Goal: Task Accomplishment & Management: Complete application form

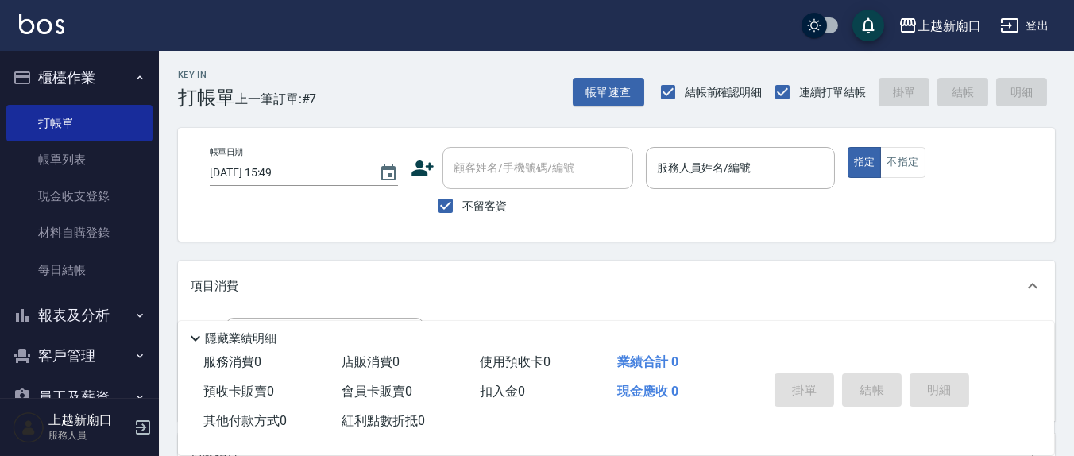
drag, startPoint x: 0, startPoint y: 0, endPoint x: 748, endPoint y: 169, distance: 767.1
click at [748, 169] on div "服務人員姓名/編號 服務人員姓名/編號" at bounding box center [740, 168] width 188 height 42
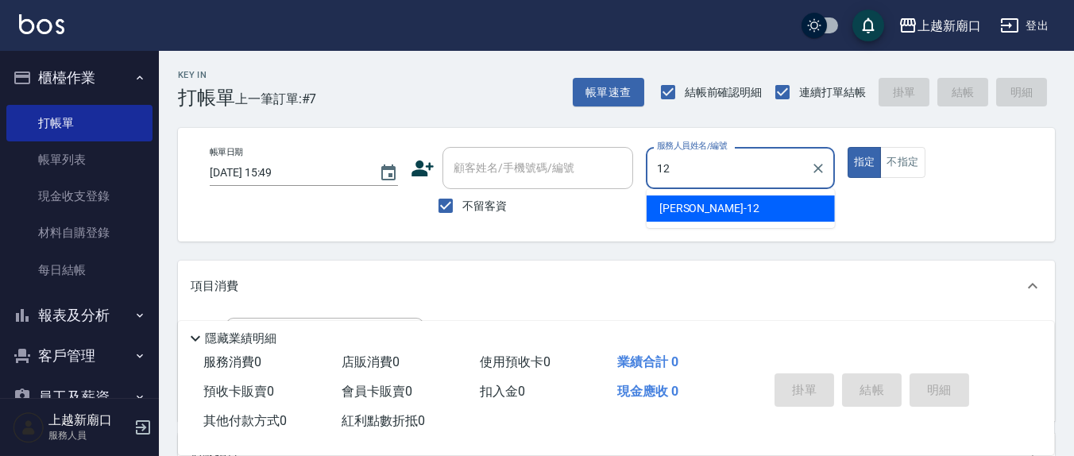
type input "12"
type button "true"
type input "[PERSON_NAME]-12"
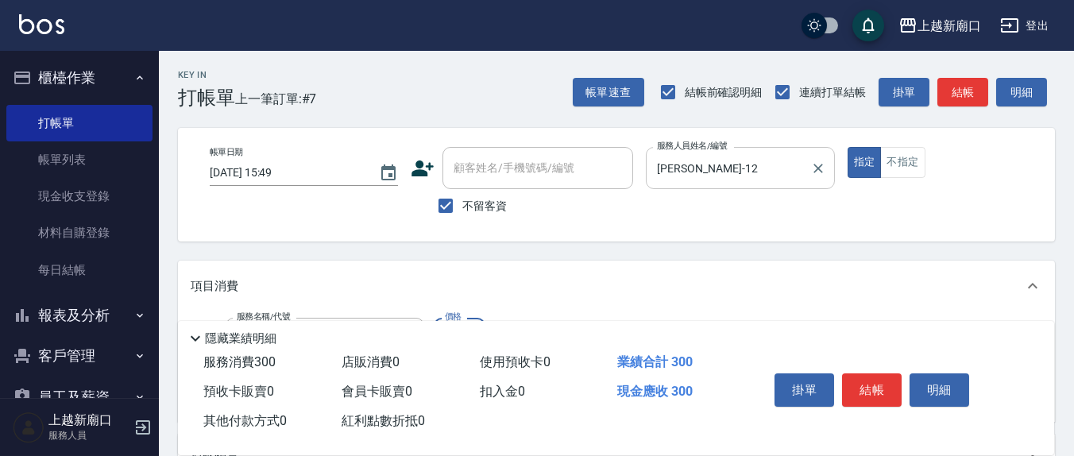
type input "歐娜洗髮精(210)"
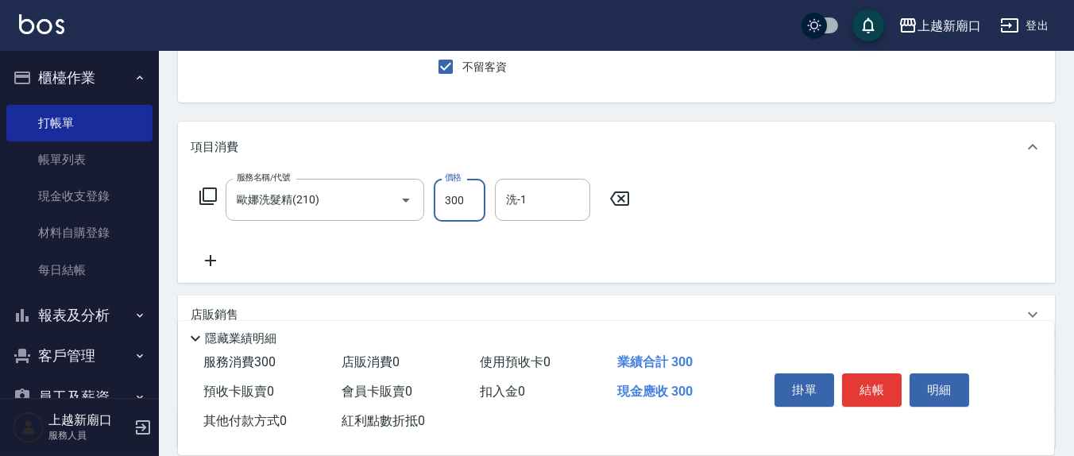
scroll to position [165, 0]
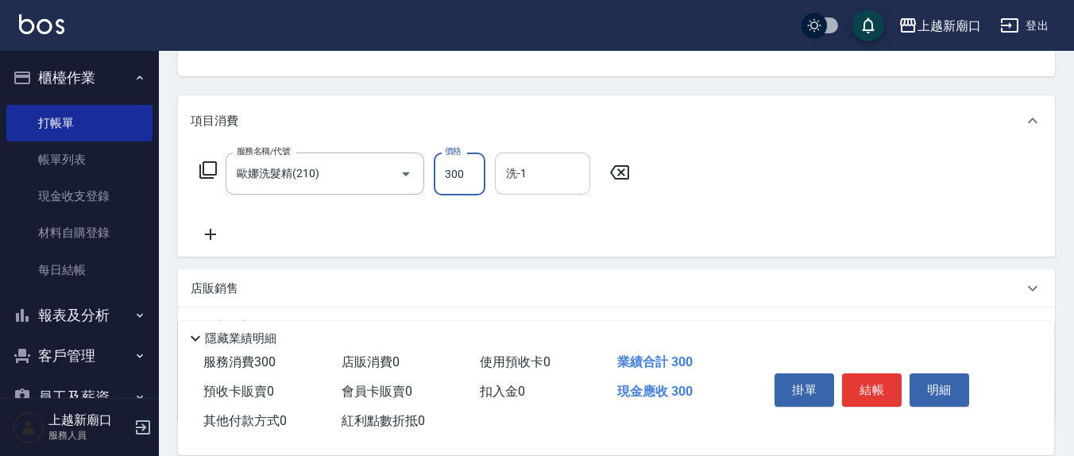
click at [550, 182] on input "洗-1" at bounding box center [542, 174] width 81 height 28
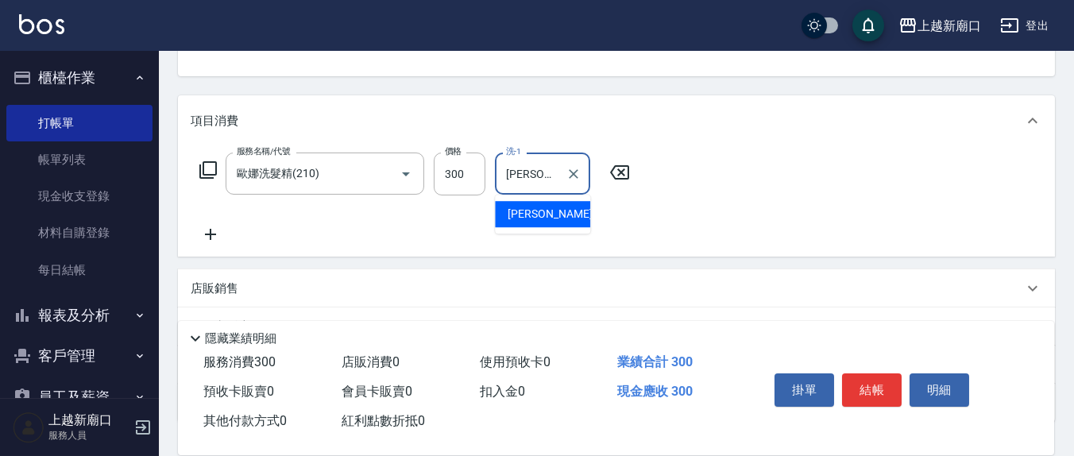
type input "[PERSON_NAME]-22"
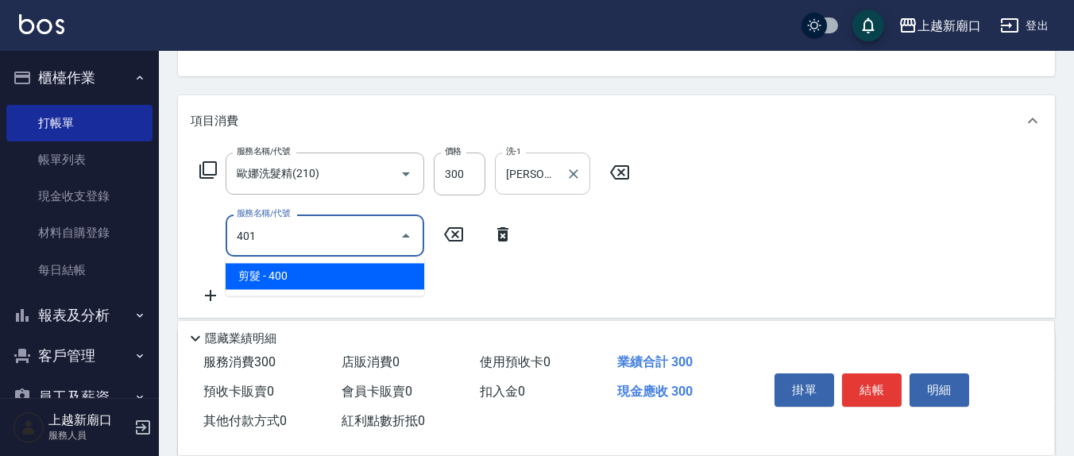
type input "剪髮(401)"
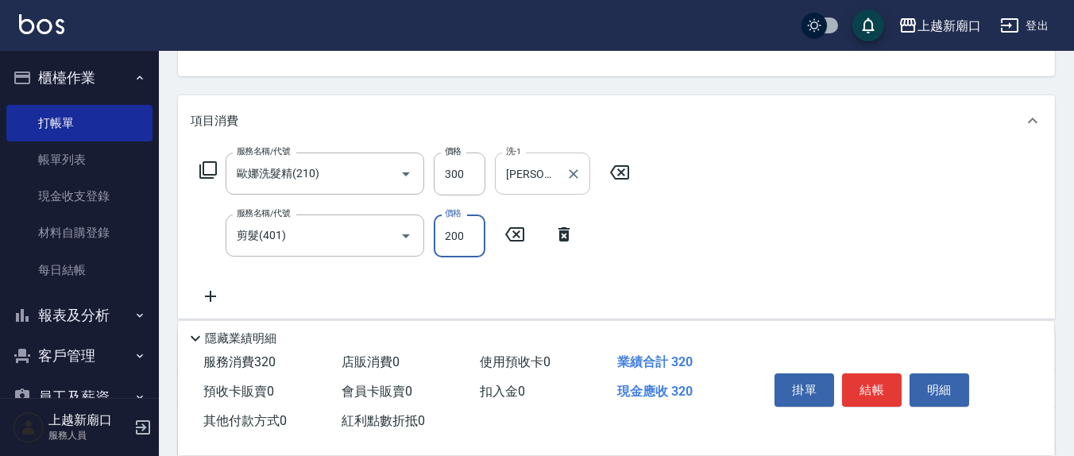
type input "200"
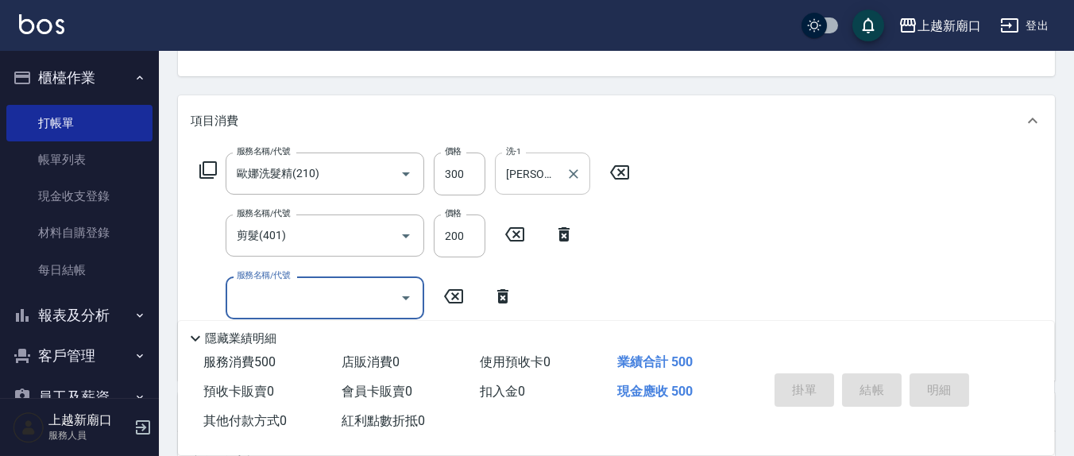
type input "[DATE] 17:00"
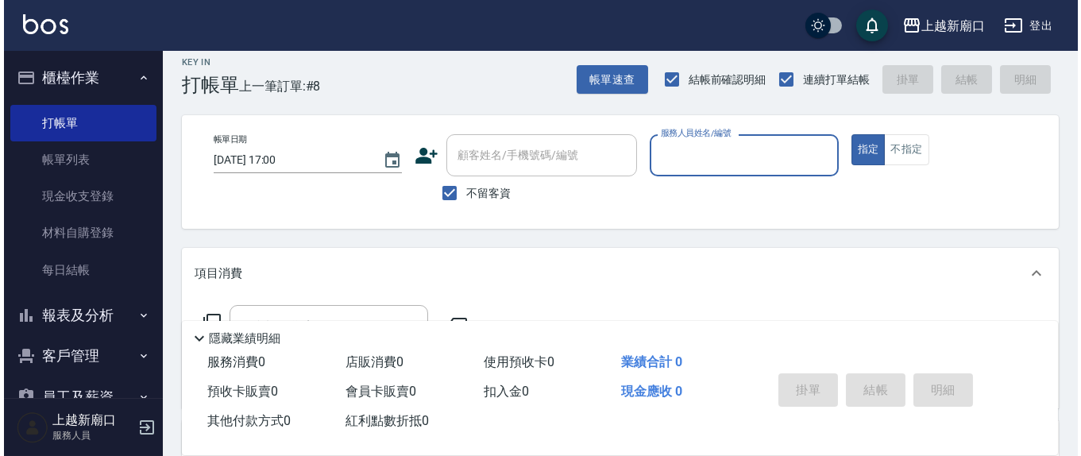
scroll to position [0, 0]
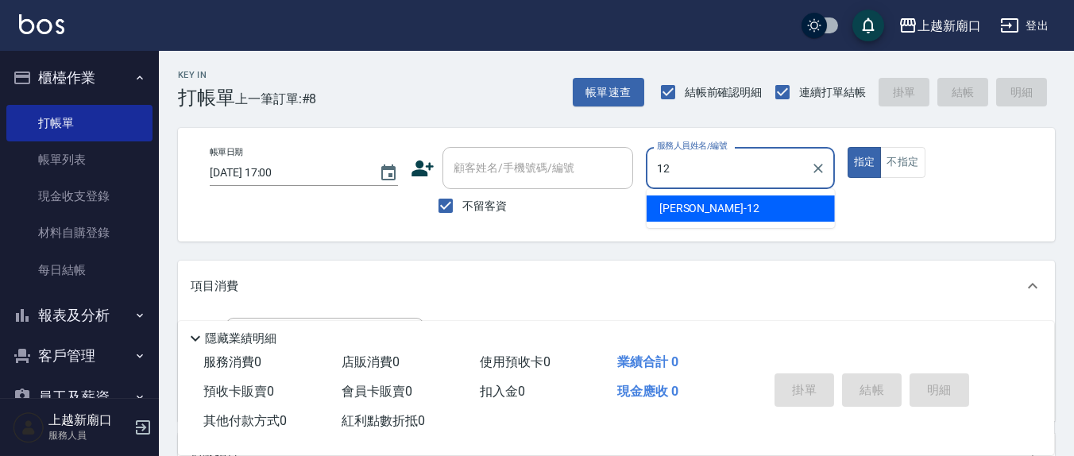
type input "[PERSON_NAME]-12"
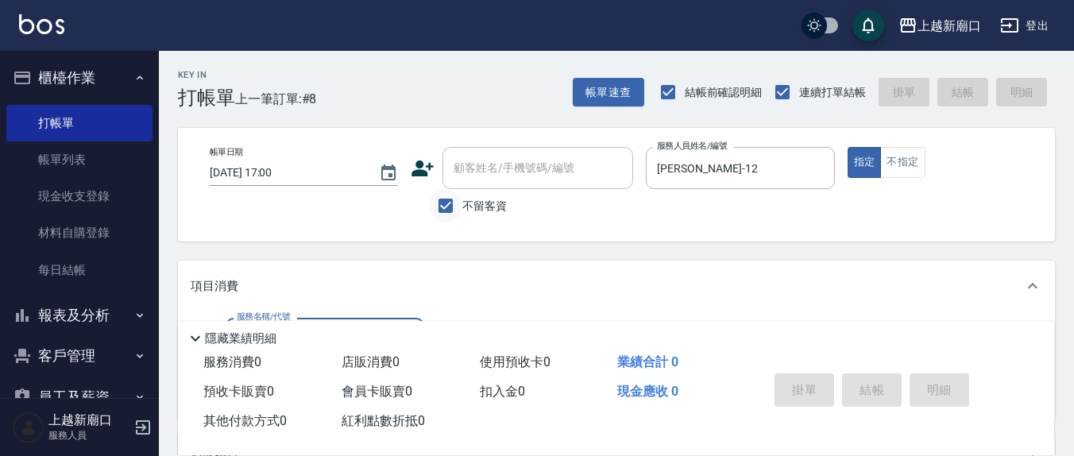
click at [447, 203] on input "不留客資" at bounding box center [445, 205] width 33 height 33
checkbox input "false"
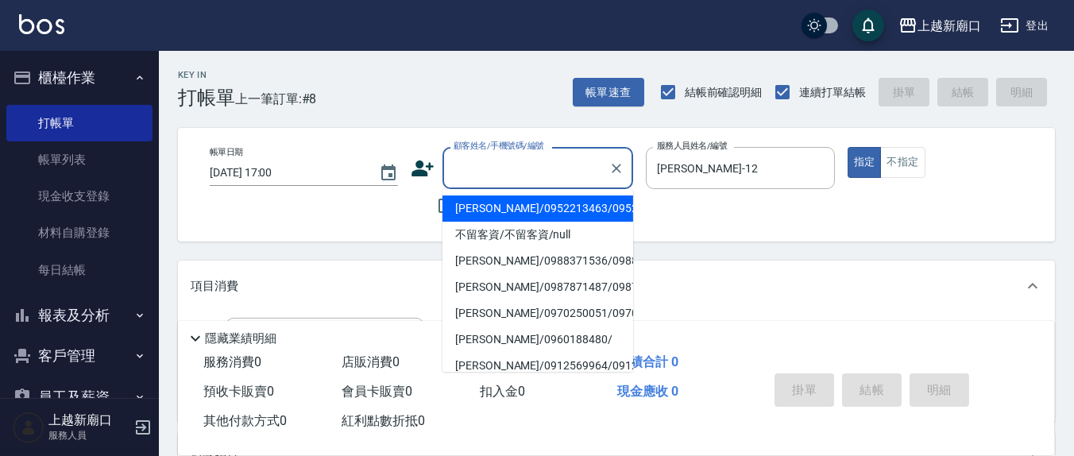
click at [465, 166] on input "顧客姓名/手機號碼/編號" at bounding box center [526, 168] width 152 height 28
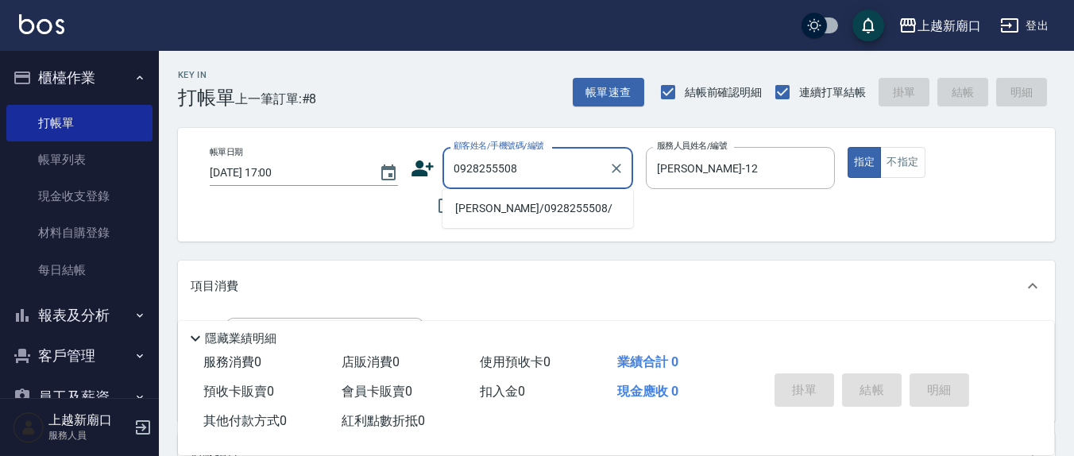
click at [481, 208] on li "[PERSON_NAME]/0928255508/" at bounding box center [537, 208] width 191 height 26
type input "[PERSON_NAME]/0928255508/"
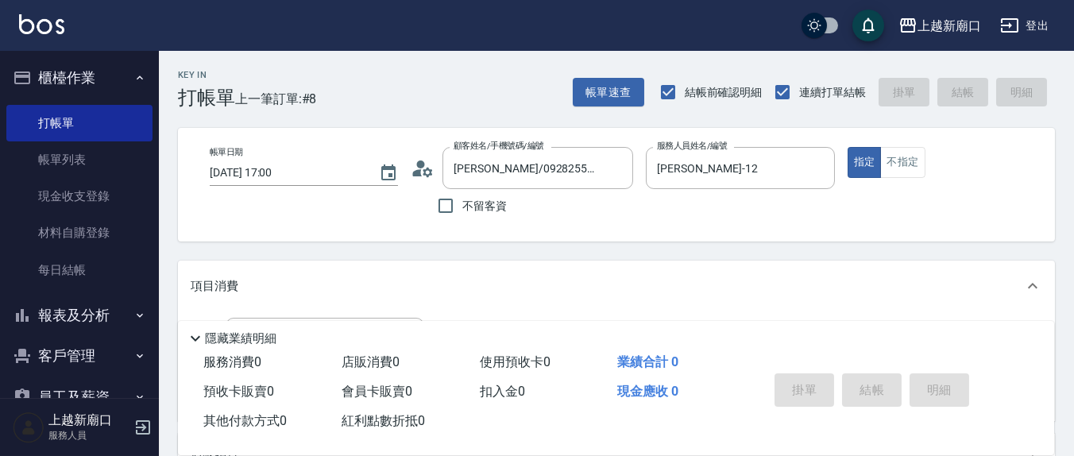
click at [417, 168] on icon at bounding box center [423, 168] width 24 height 24
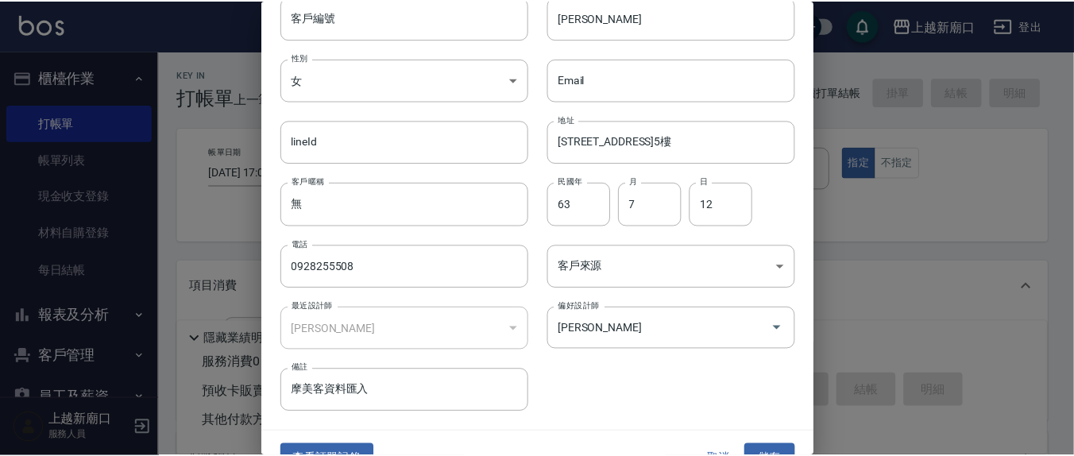
scroll to position [94, 0]
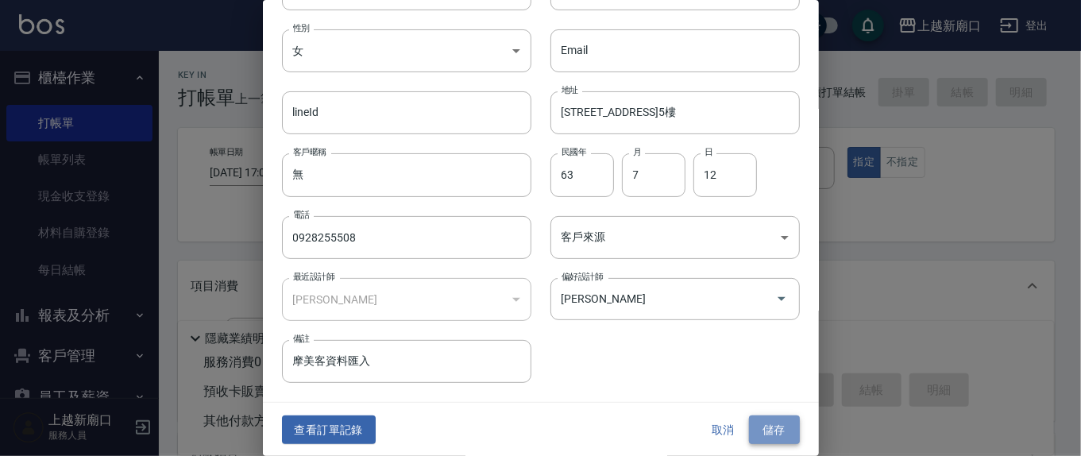
click at [763, 438] on button "儲存" at bounding box center [774, 429] width 51 height 29
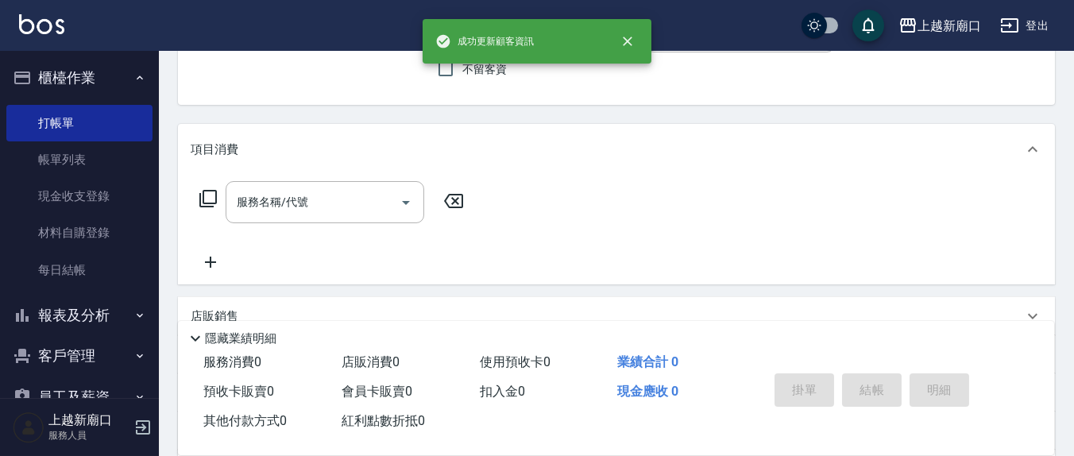
scroll to position [165, 0]
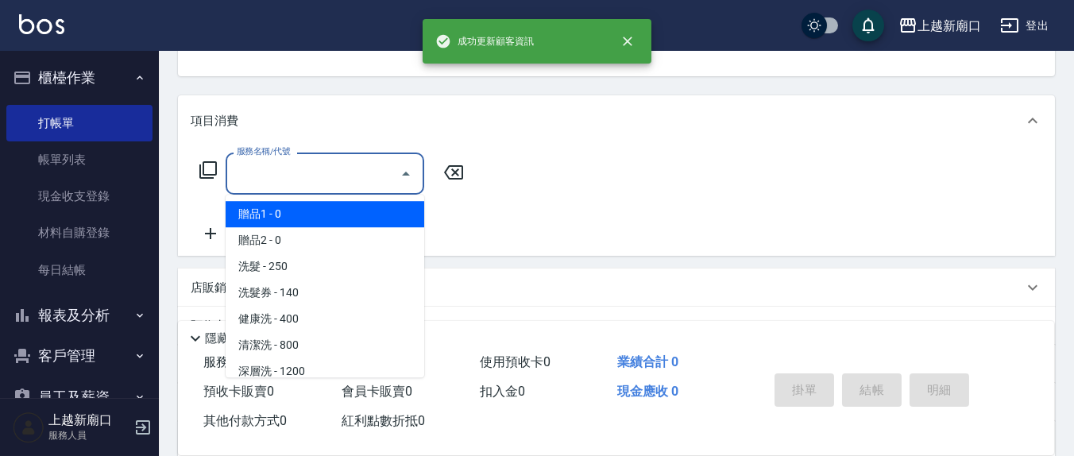
click at [284, 172] on input "服務名稱/代號" at bounding box center [313, 174] width 160 height 28
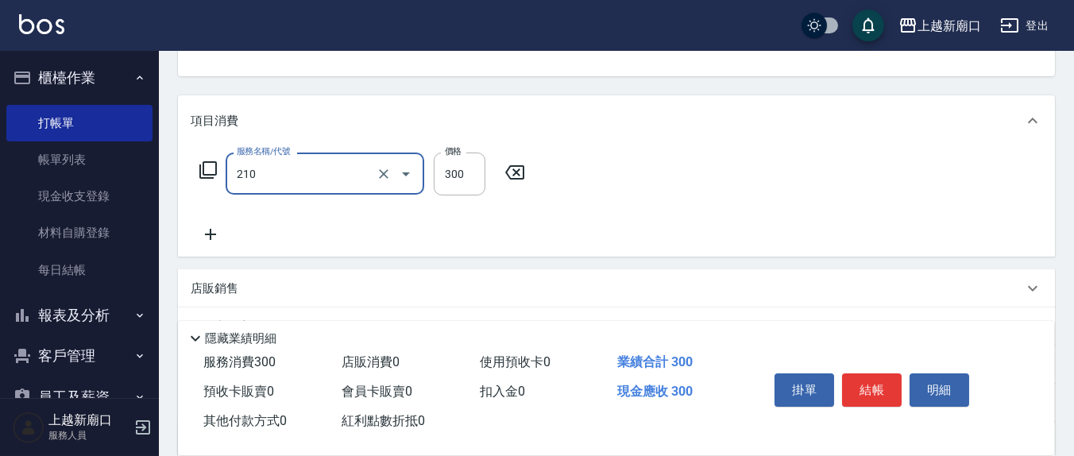
type input "歐娜洗髮精(210)"
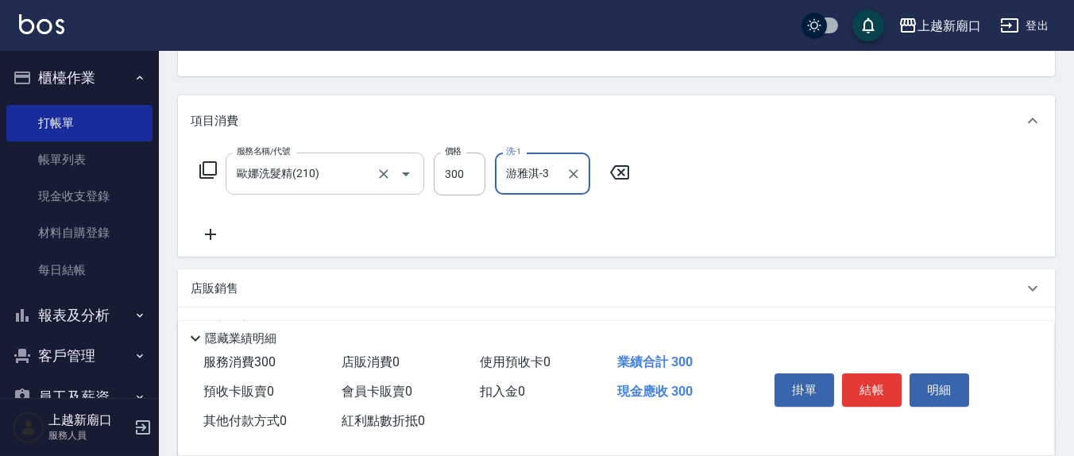
type input "游雅淇-3"
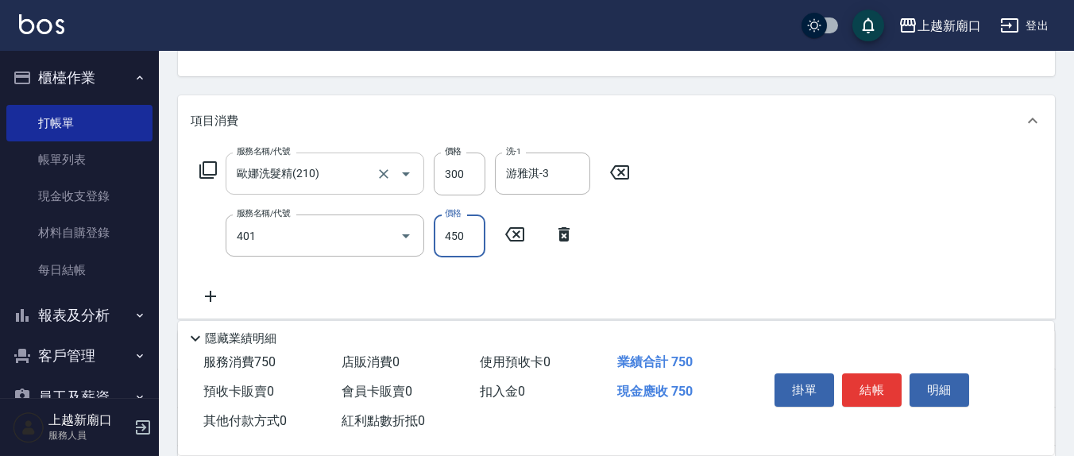
type input "剪髮(401)"
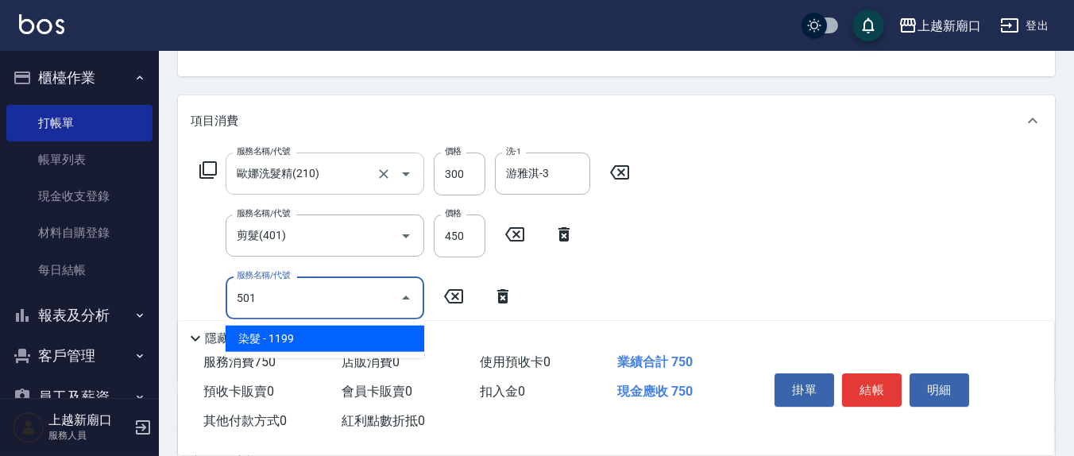
type input "染髮(501)"
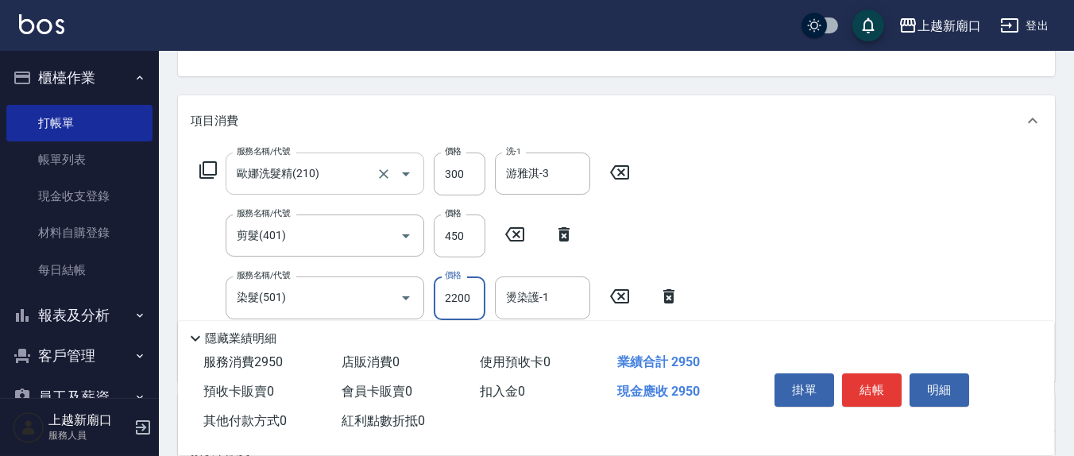
type input "2200"
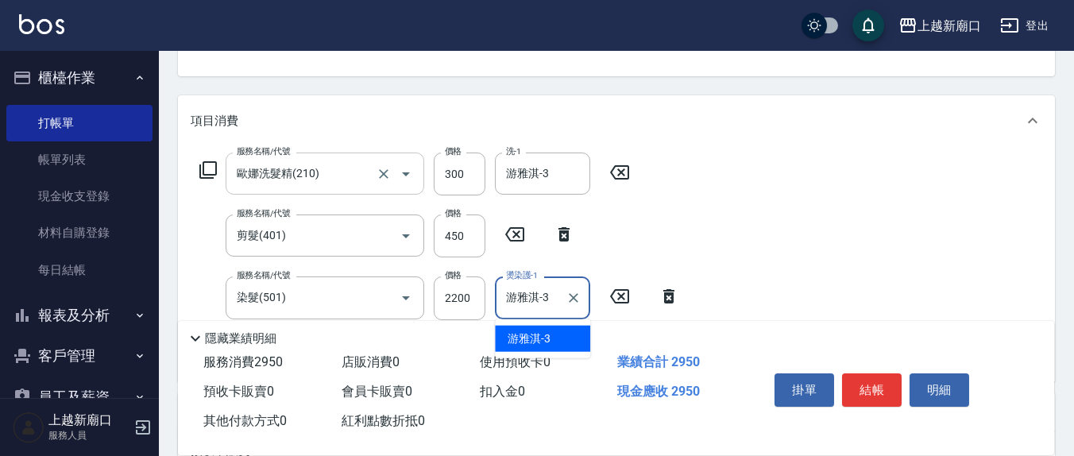
type input "游雅淇-3"
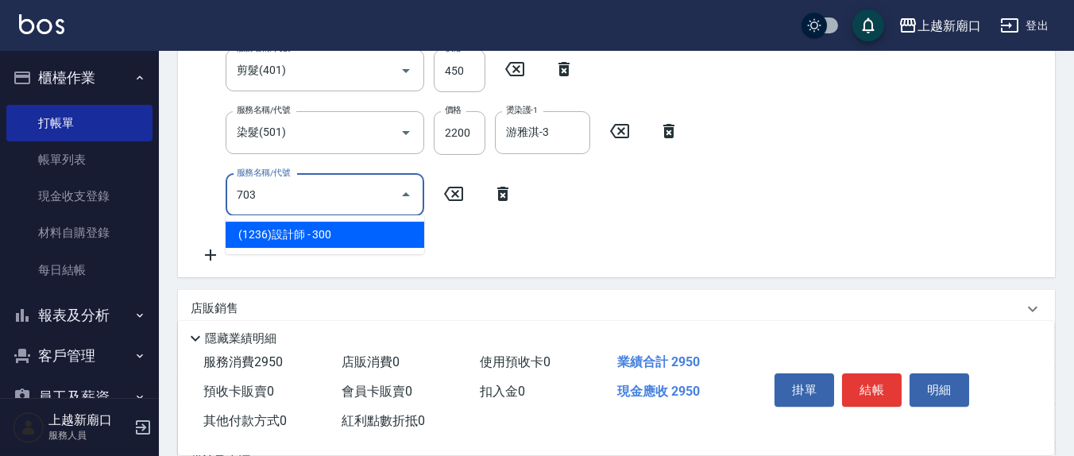
type input "(1236)設計師(703)"
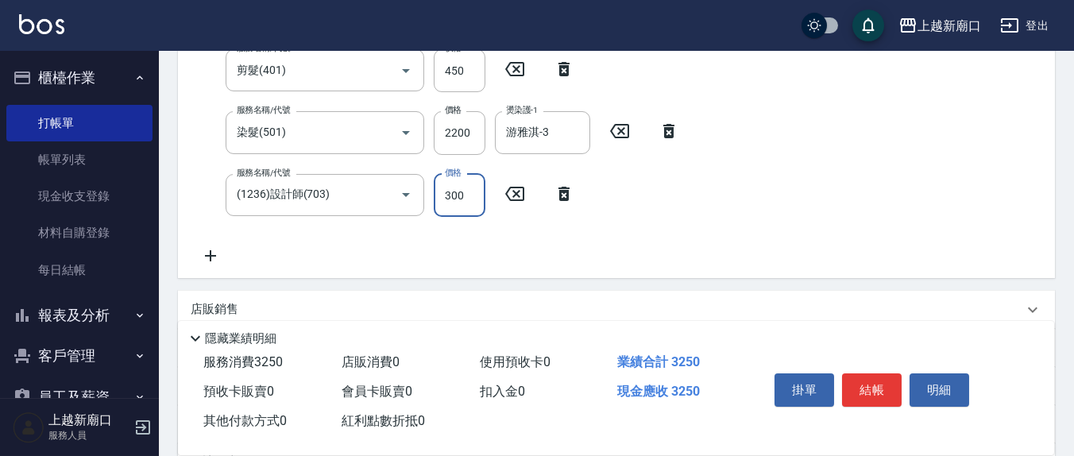
scroll to position [317, 0]
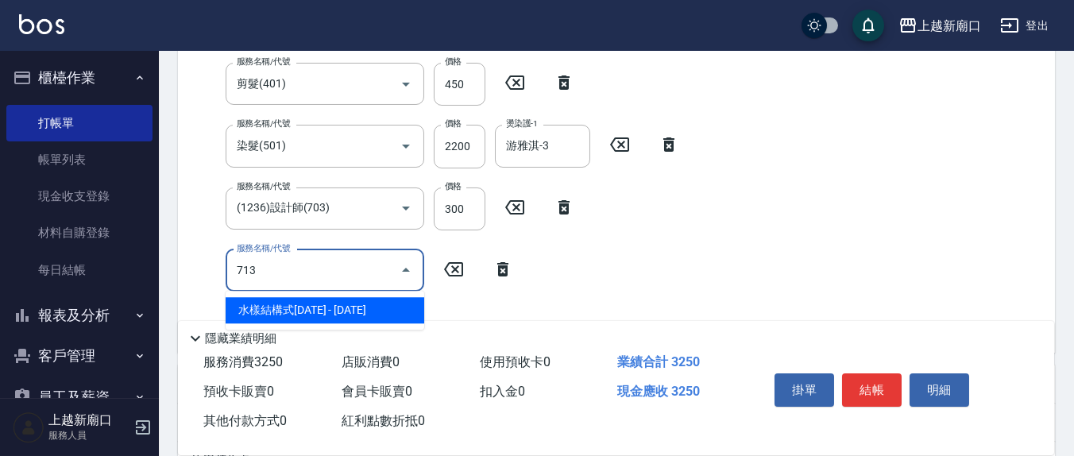
type input "水樣結構式1200(713)"
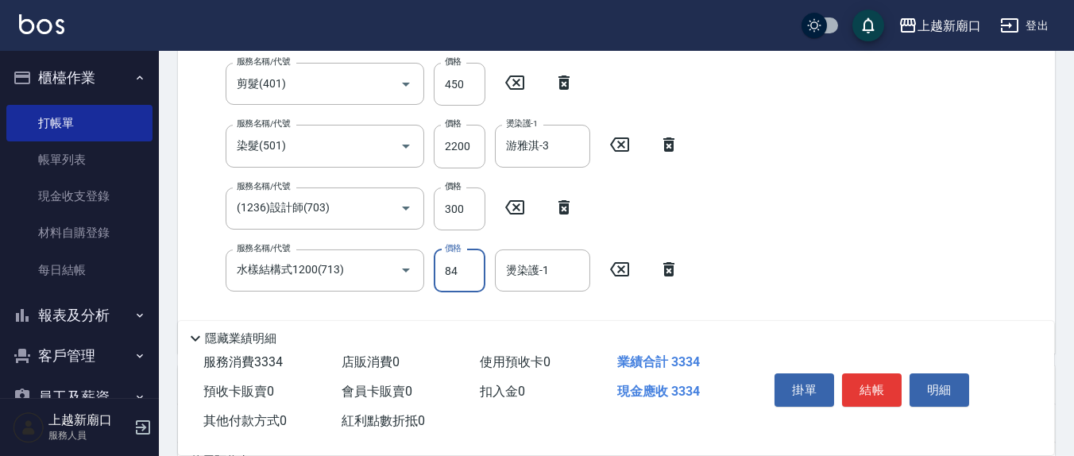
type input "84"
type input "游雅淇-3"
click at [454, 273] on input "84" at bounding box center [460, 270] width 52 height 43
type input "840"
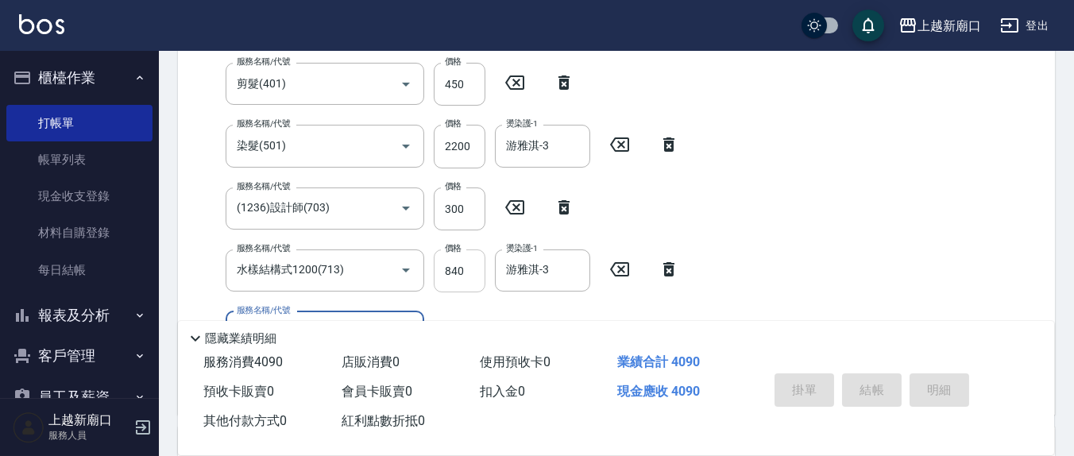
type input "[DATE] 17:01"
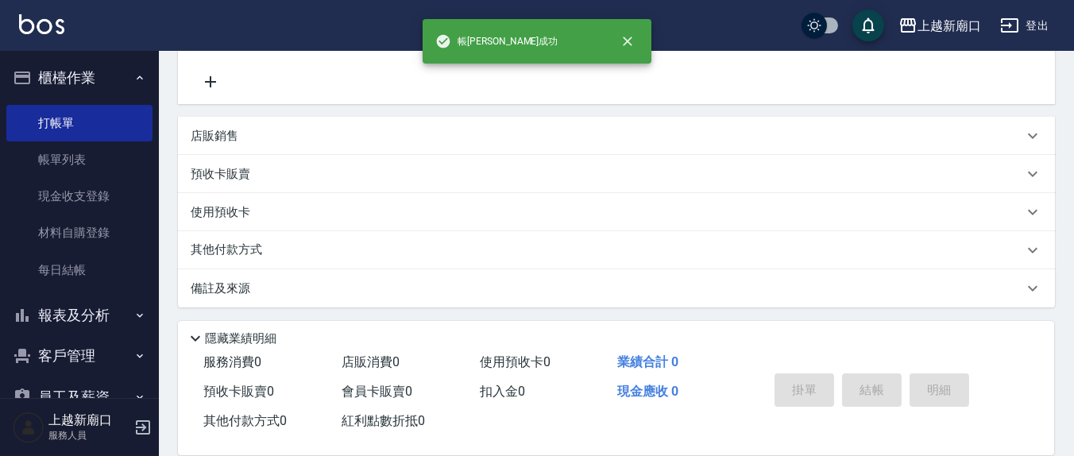
scroll to position [0, 0]
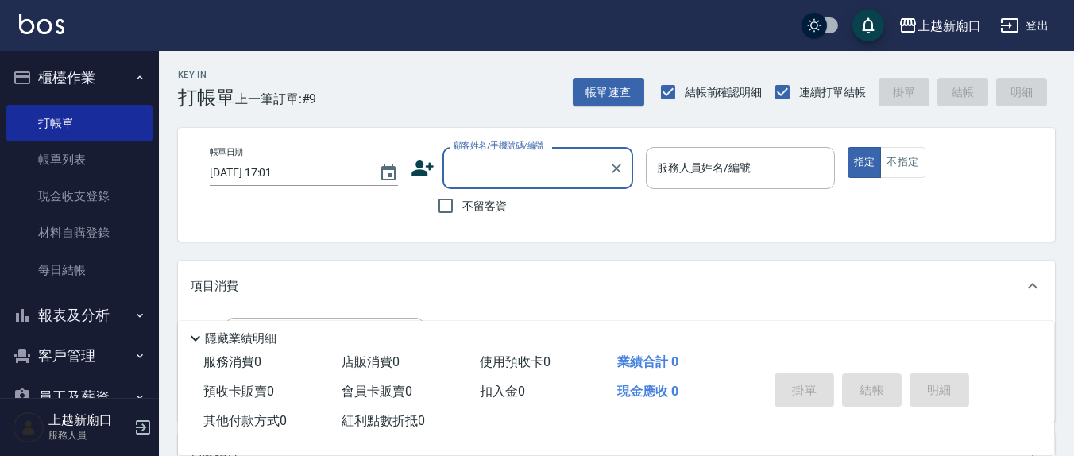
click at [79, 318] on button "報表及分析" at bounding box center [79, 315] width 146 height 41
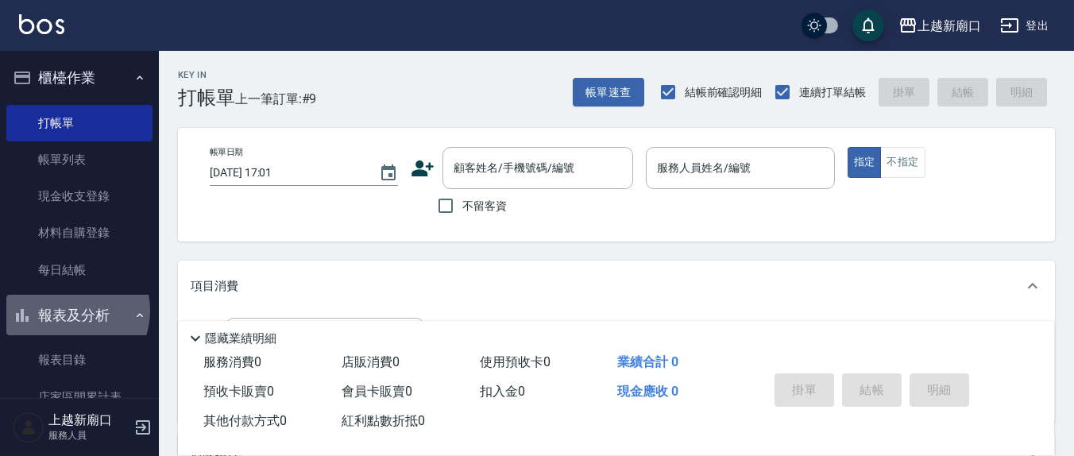
click at [69, 311] on button "報表及分析" at bounding box center [79, 315] width 146 height 41
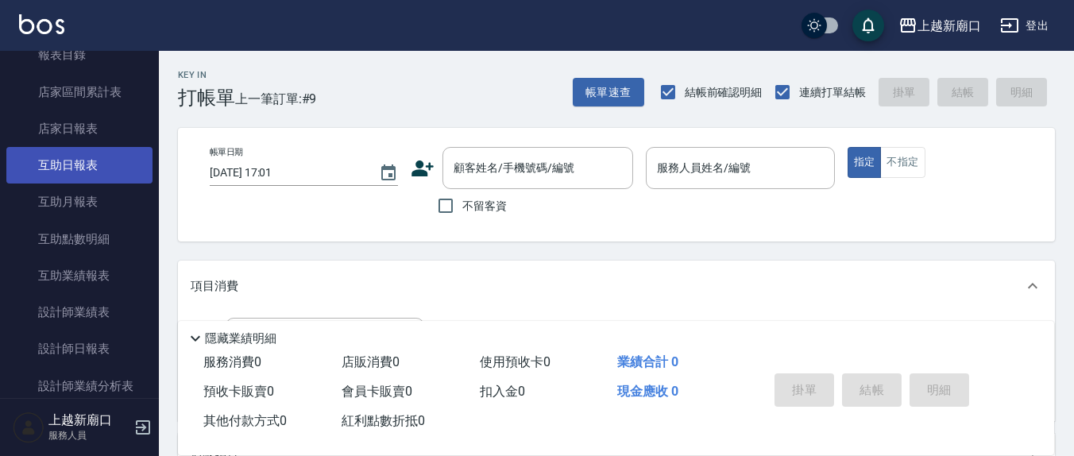
scroll to position [330, 0]
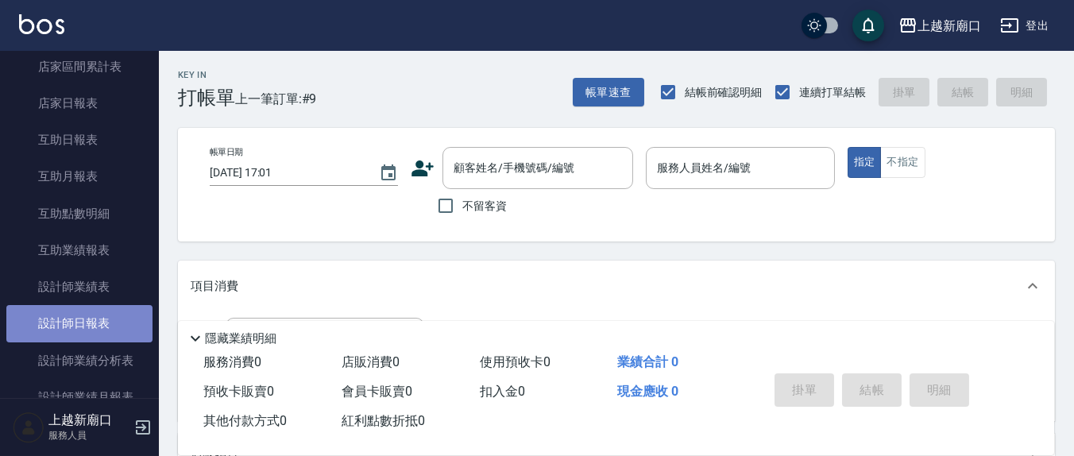
click at [95, 327] on link "設計師日報表" at bounding box center [79, 323] width 146 height 37
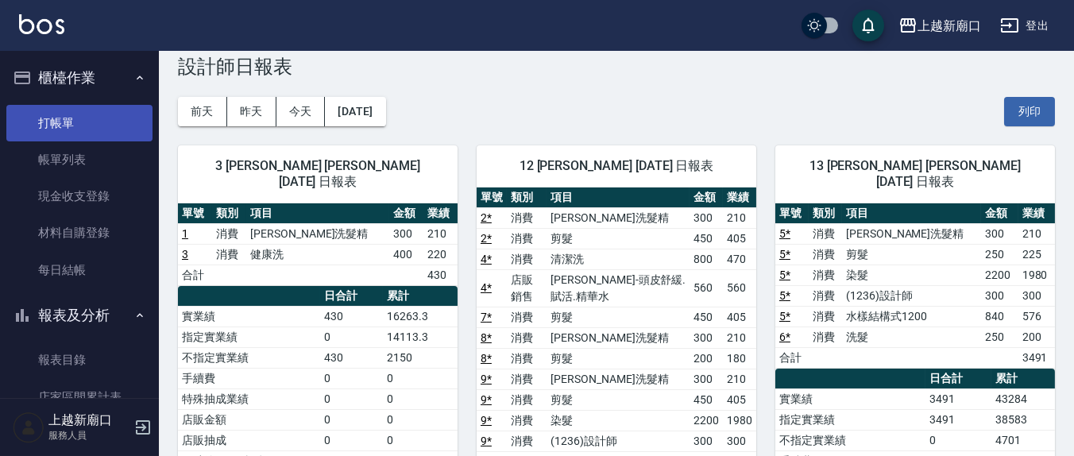
click at [68, 119] on link "打帳單" at bounding box center [79, 123] width 146 height 37
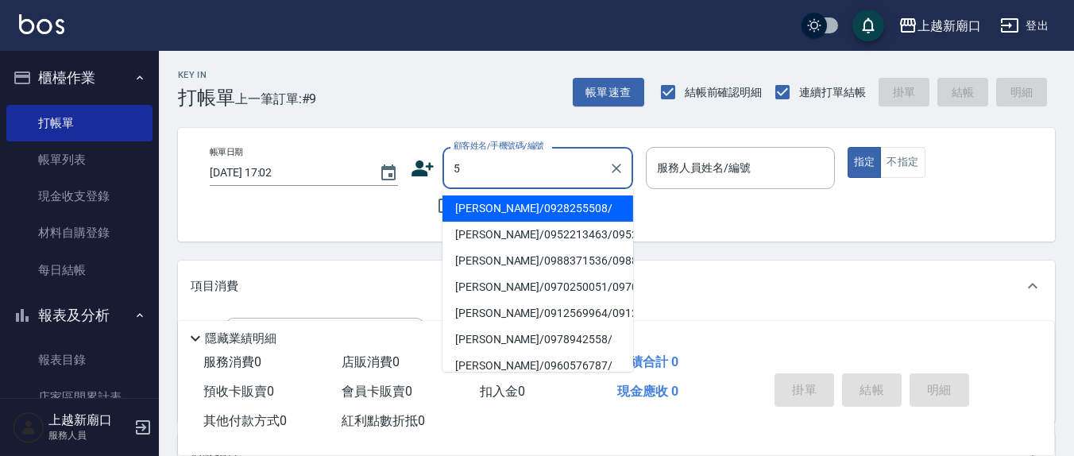
type input "5"
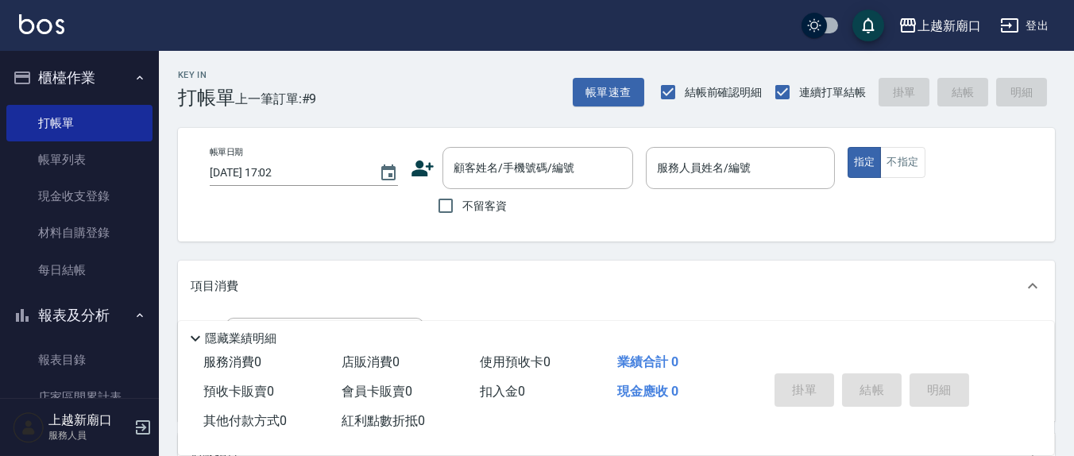
click at [766, 262] on div "項目消費" at bounding box center [616, 286] width 877 height 51
click at [450, 208] on input "不留客資" at bounding box center [445, 205] width 33 height 33
checkbox input "true"
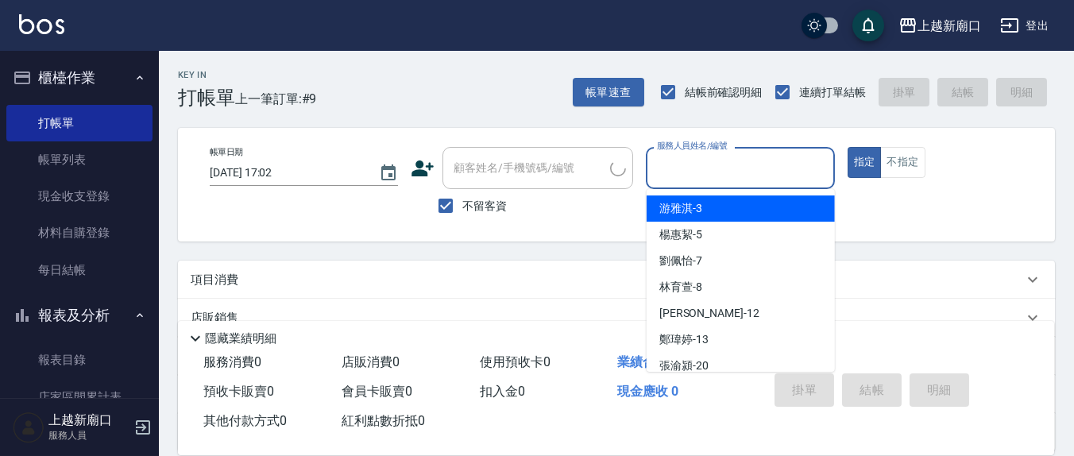
drag, startPoint x: 665, startPoint y: 181, endPoint x: 613, endPoint y: 160, distance: 55.9
click at [665, 178] on input "服務人員姓名/編號" at bounding box center [740, 168] width 174 height 28
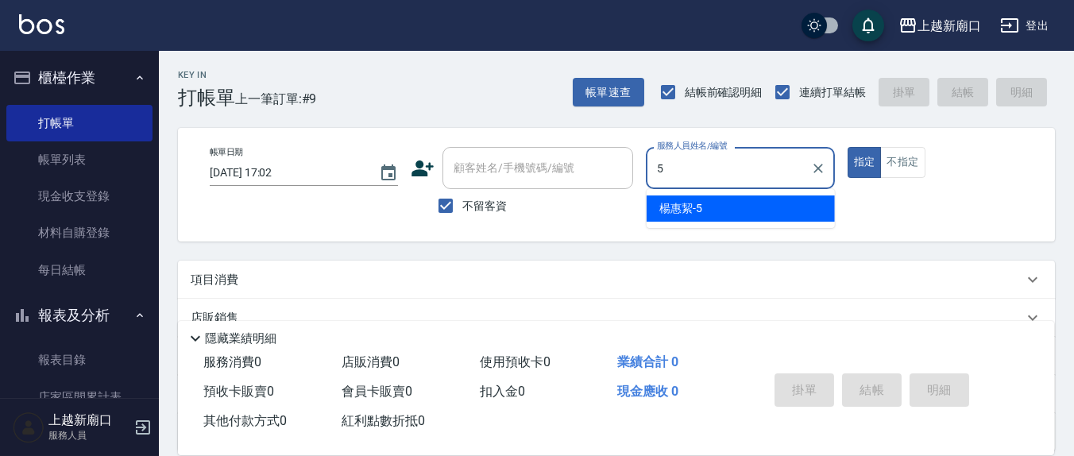
type input "[PERSON_NAME]5"
type button "true"
click at [847, 147] on button "指定" at bounding box center [864, 162] width 34 height 31
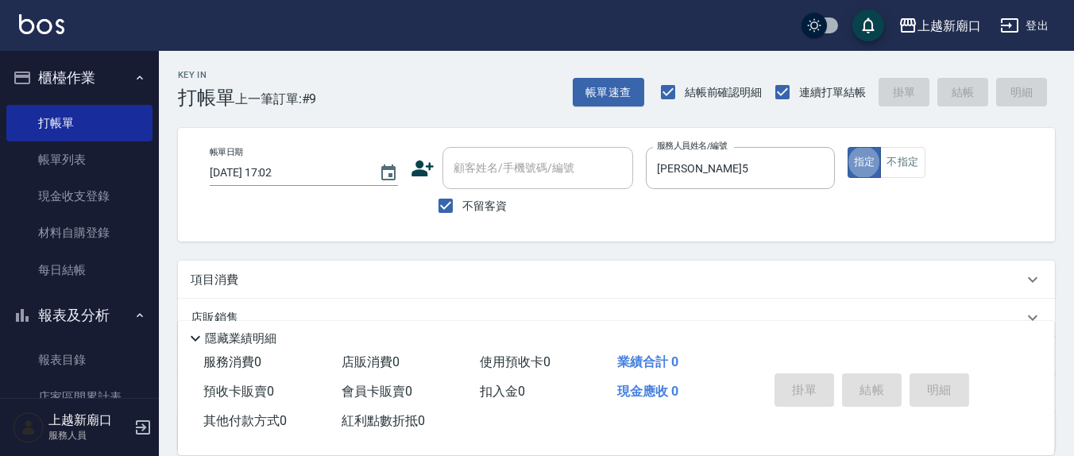
click at [847, 147] on button "指定" at bounding box center [864, 162] width 34 height 31
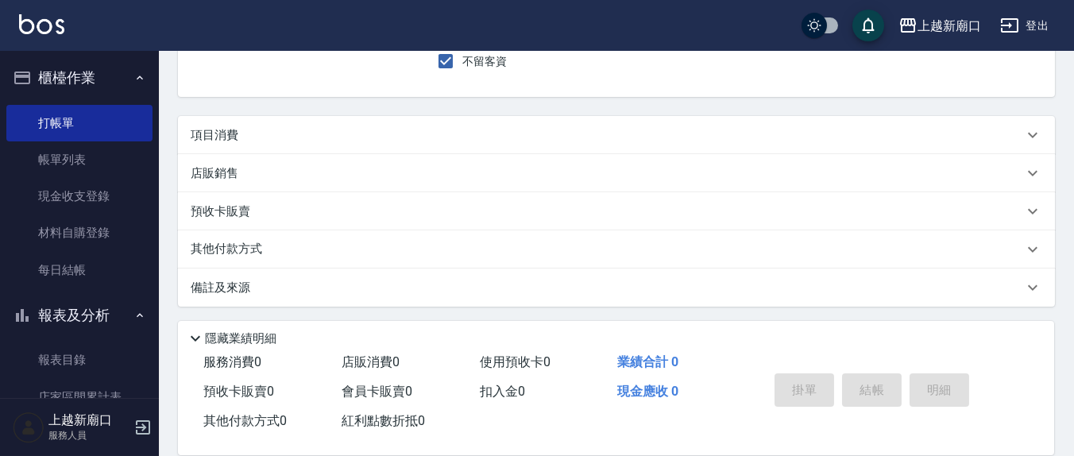
click at [269, 141] on div "項目消費" at bounding box center [607, 135] width 832 height 17
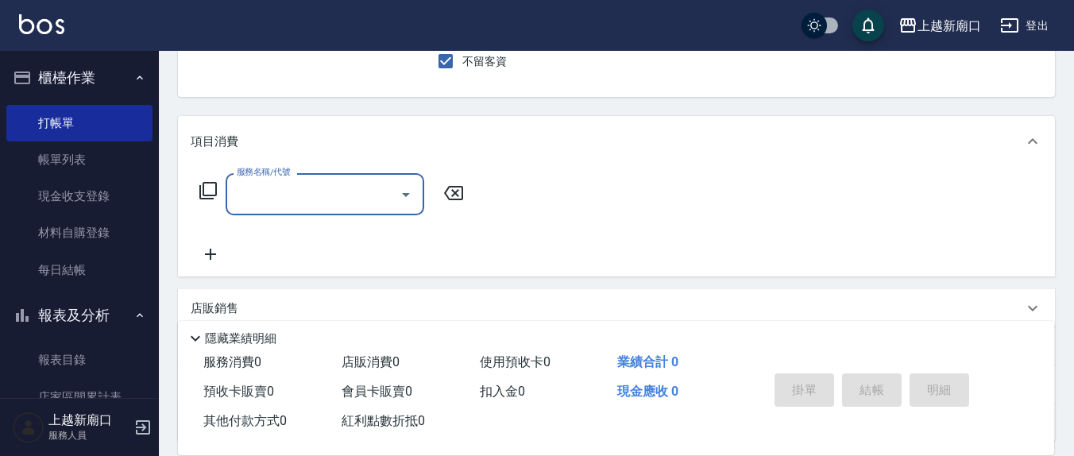
scroll to position [0, 0]
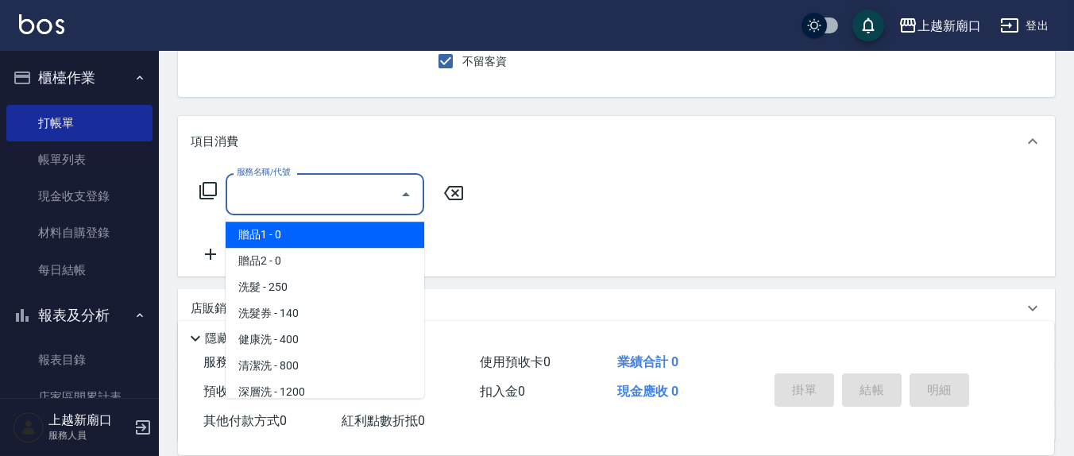
click at [308, 201] on input "服務名稱/代號" at bounding box center [313, 194] width 160 height 28
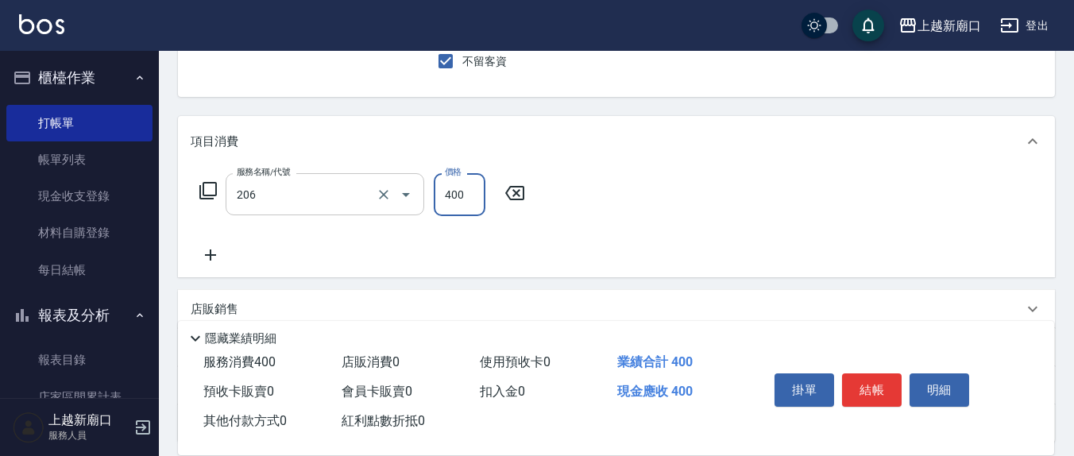
type input "健康洗(206)"
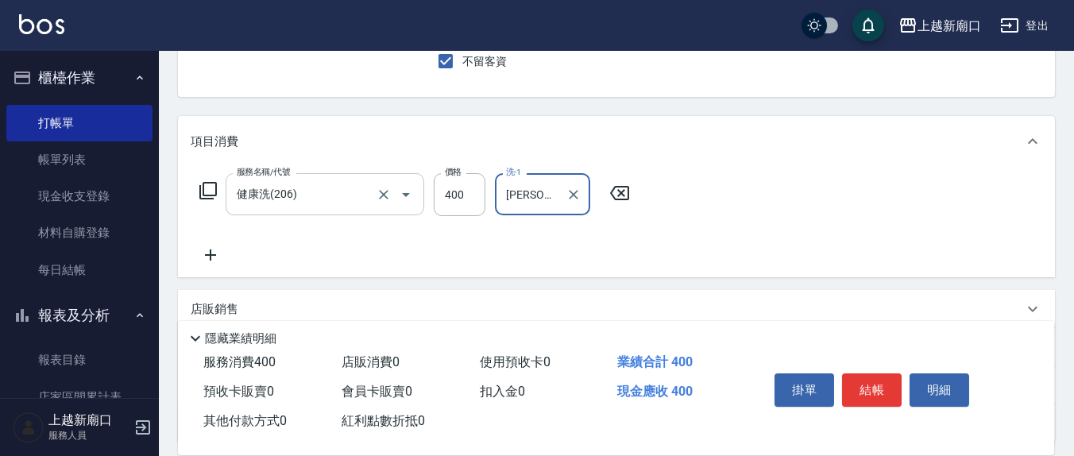
type input "[PERSON_NAME]-22"
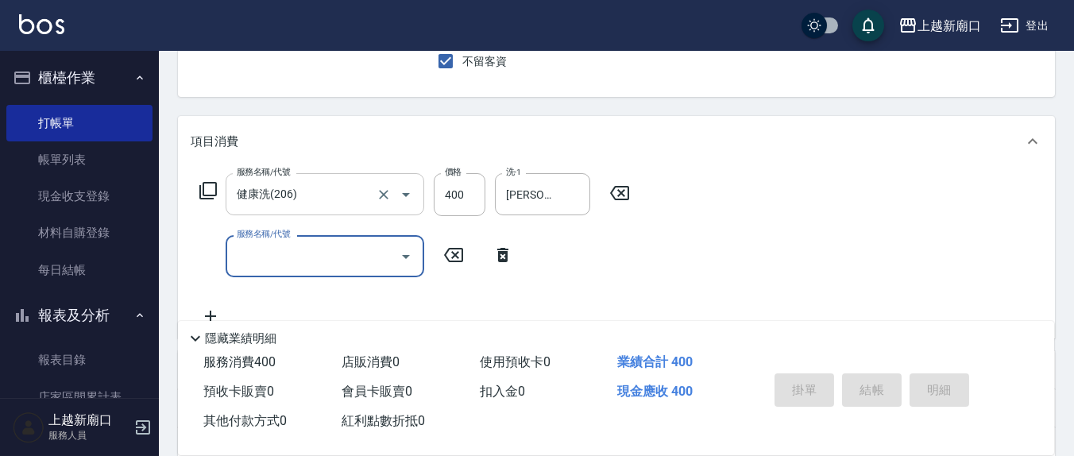
click at [847, 2] on button "指定" at bounding box center [864, 17] width 34 height 31
